Goal: Information Seeking & Learning: Learn about a topic

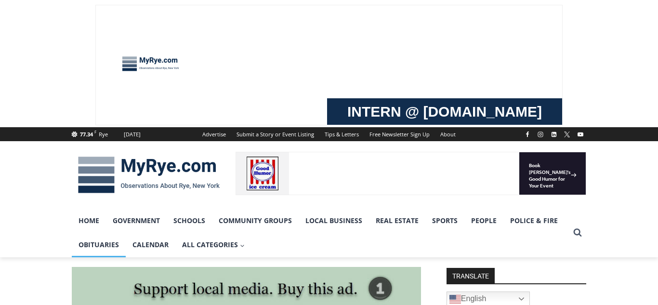
click at [110, 244] on link "Obituaries" at bounding box center [99, 245] width 54 height 24
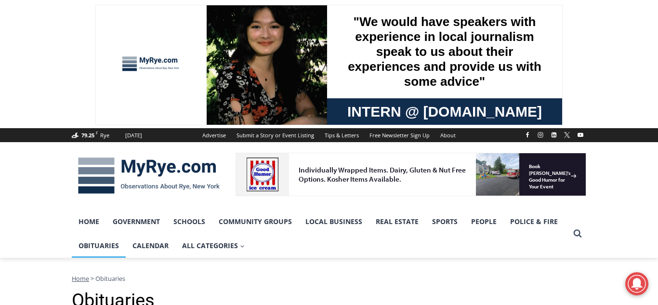
drag, startPoint x: 656, startPoint y: 16, endPoint x: 654, endPoint y: 2, distance: 14.2
